Goal: Information Seeking & Learning: Find contact information

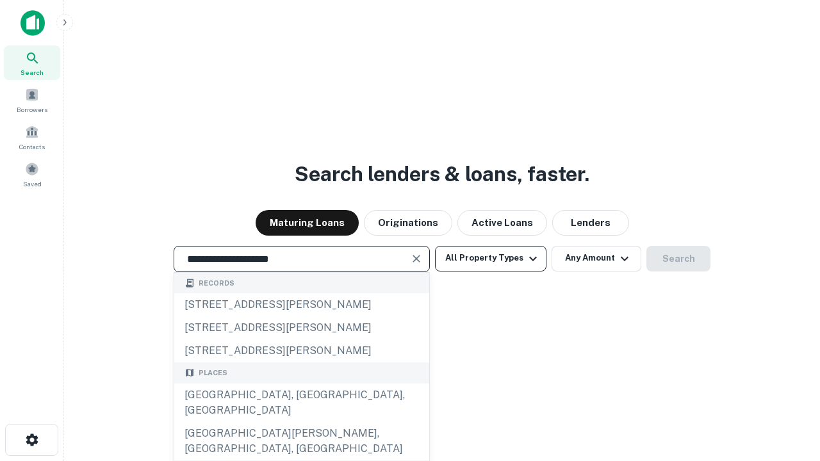
click at [301, 422] on div "[GEOGRAPHIC_DATA], [GEOGRAPHIC_DATA], [GEOGRAPHIC_DATA]" at bounding box center [301, 403] width 255 height 38
click at [491, 258] on button "All Property Types" at bounding box center [490, 259] width 111 height 26
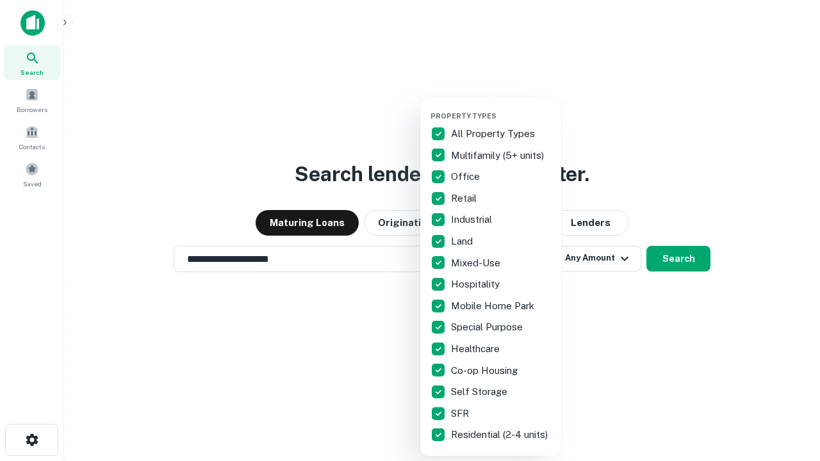
type input "**********"
click at [501, 108] on button "button" at bounding box center [500, 108] width 141 height 1
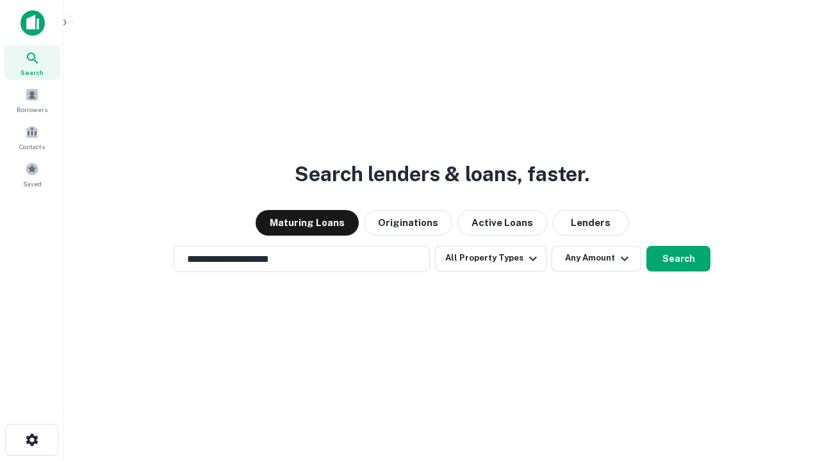
scroll to position [8, 154]
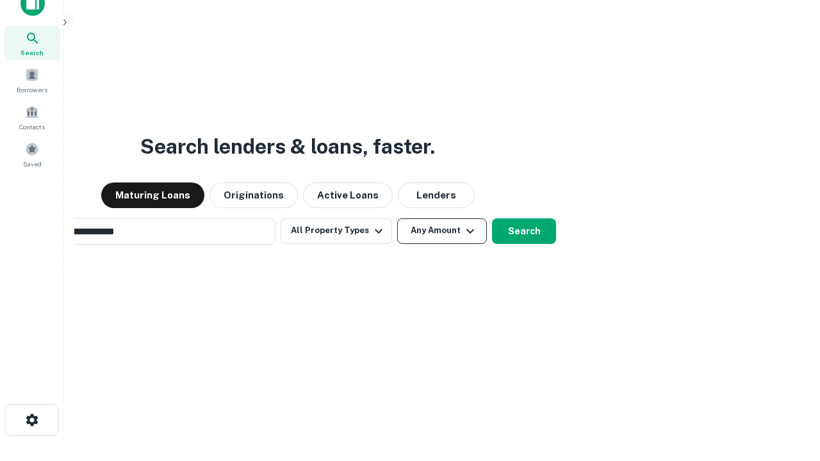
click at [397, 218] on button "Any Amount" at bounding box center [442, 231] width 90 height 26
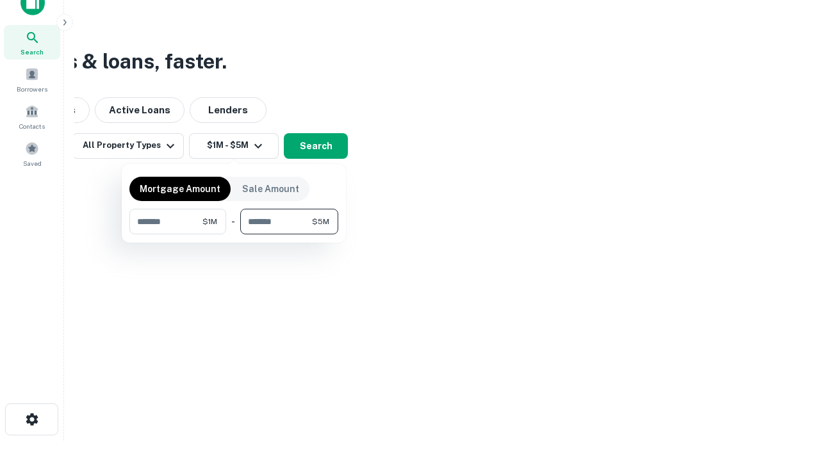
type input "*******"
click at [234, 234] on button "button" at bounding box center [233, 234] width 209 height 1
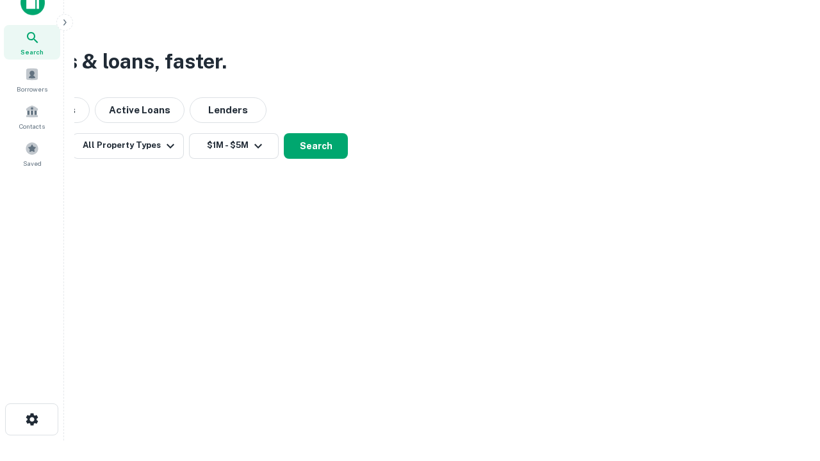
scroll to position [8, 236]
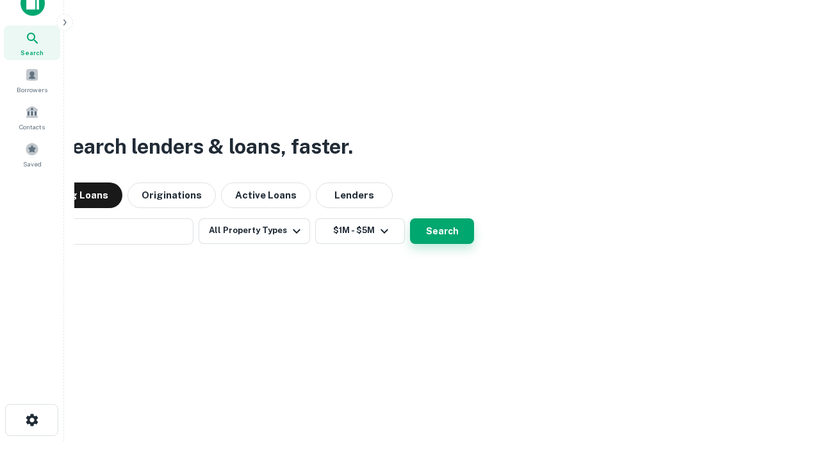
click at [410, 218] on button "Search" at bounding box center [442, 231] width 64 height 26
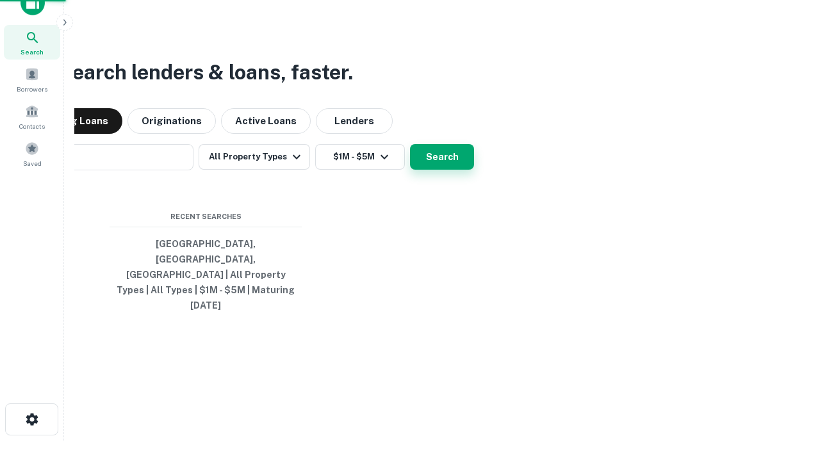
scroll to position [34, 363]
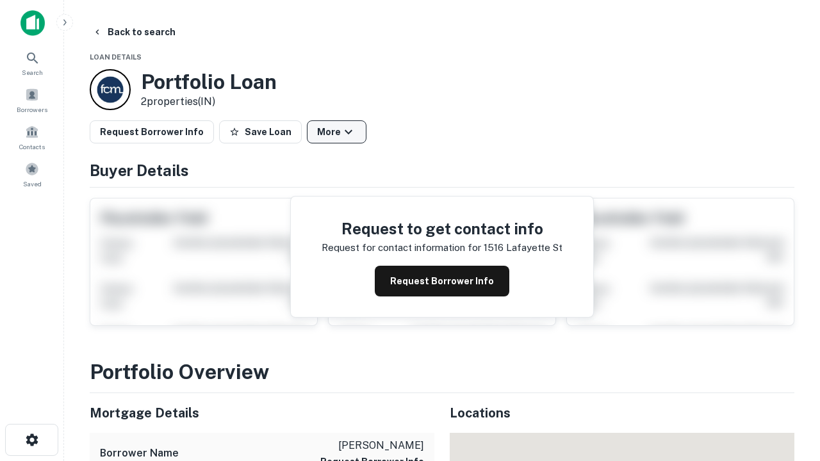
click at [336, 132] on button "More" at bounding box center [337, 131] width 60 height 23
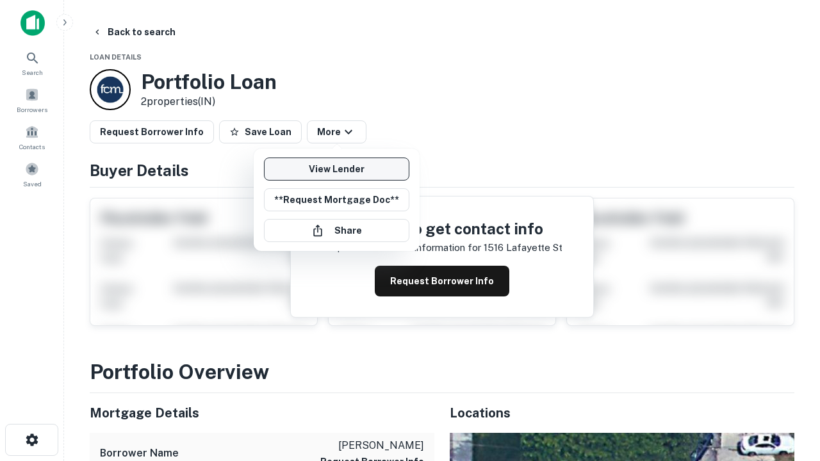
click at [336, 169] on link "View Lender" at bounding box center [336, 169] width 145 height 23
